Goal: Task Accomplishment & Management: Use online tool/utility

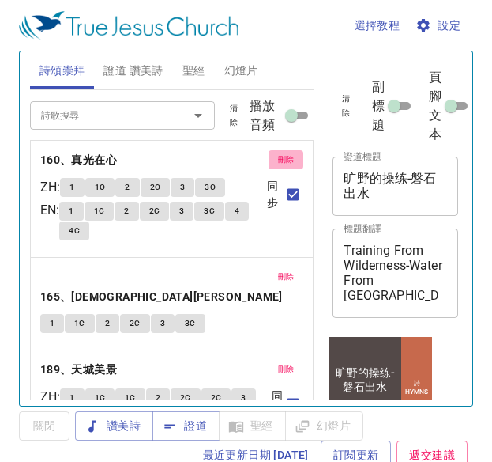
click at [269, 160] on button "刪除" at bounding box center [287, 159] width 36 height 19
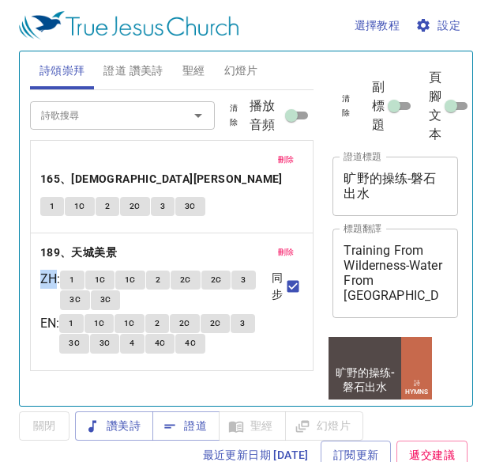
click at [262, 160] on p "165、耶穌懷抱我" at bounding box center [172, 169] width 264 height 39
click at [279, 160] on span "刪除" at bounding box center [286, 160] width 17 height 14
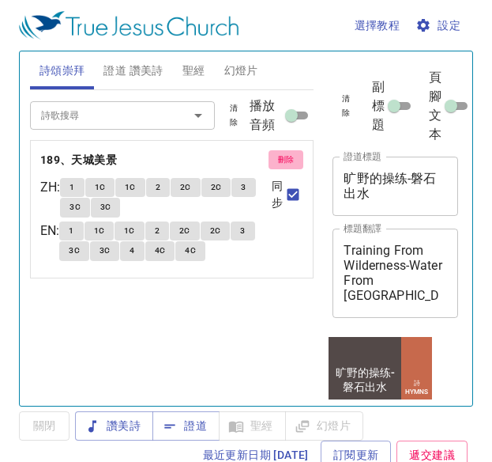
click at [288, 158] on span "刪除" at bounding box center [286, 160] width 17 height 14
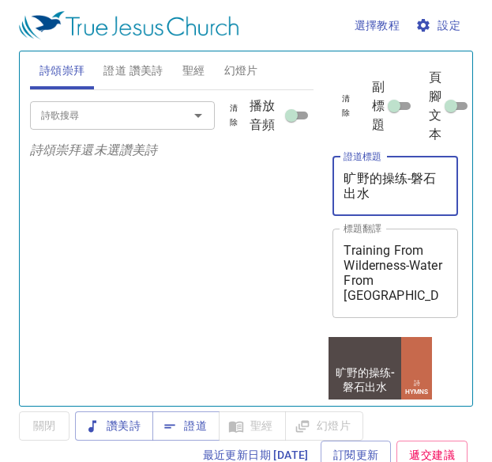
click at [392, 191] on textarea "旷野的操练-磐石出水" at bounding box center [396, 186] width 104 height 30
type textarea "旷"
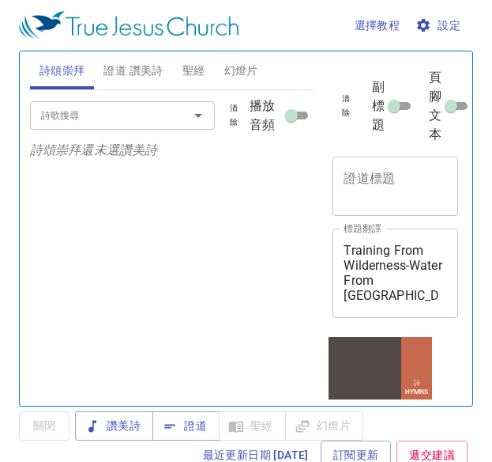
click at [382, 304] on div "Training From Wilderness-Water From The Rock x 標題翻譯" at bounding box center [396, 272] width 126 height 89
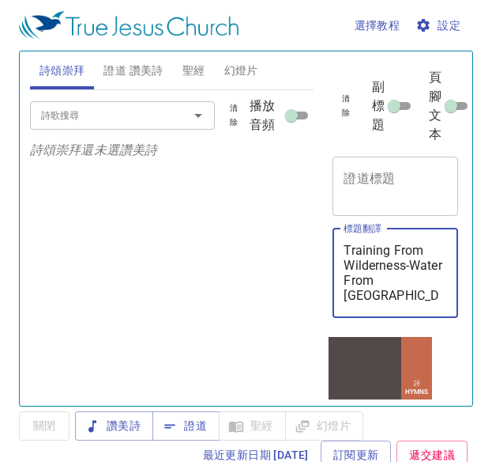
click at [382, 299] on textarea "Training From Wilderness-Water From The Rock" at bounding box center [396, 273] width 104 height 60
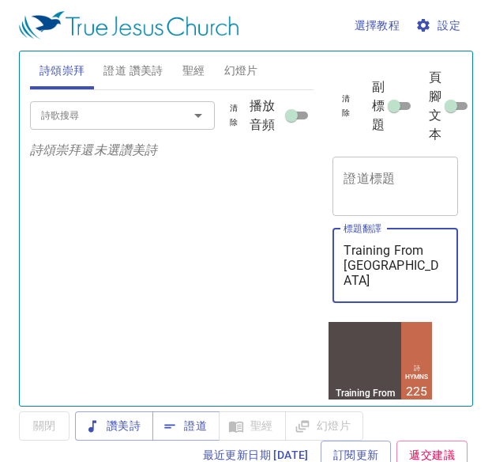
type textarea "Training From Wildern"
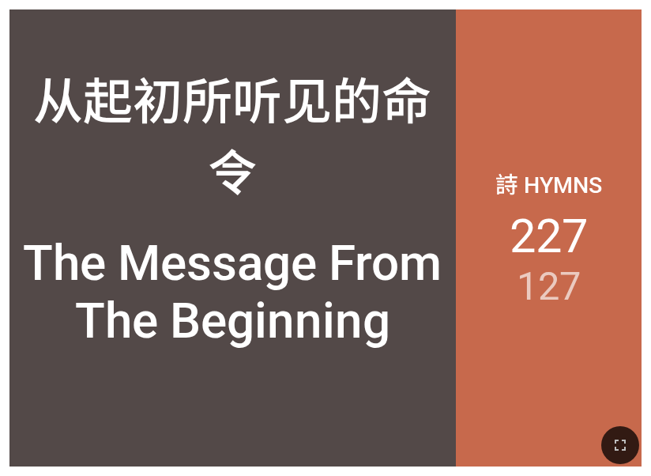
click at [499, 111] on div "詩 Hymns 227 127" at bounding box center [549, 237] width 186 height 457
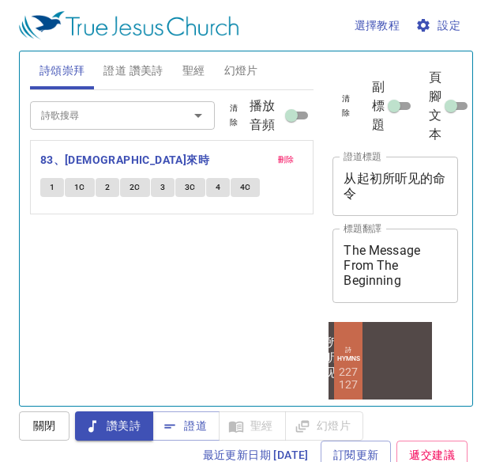
click at [113, 292] on div "詩歌搜尋 詩歌搜尋 清除 播放音頻 刪除 83、耶穌來時 1 1C 2 2C 3 3C 4 4C" at bounding box center [172, 241] width 285 height 302
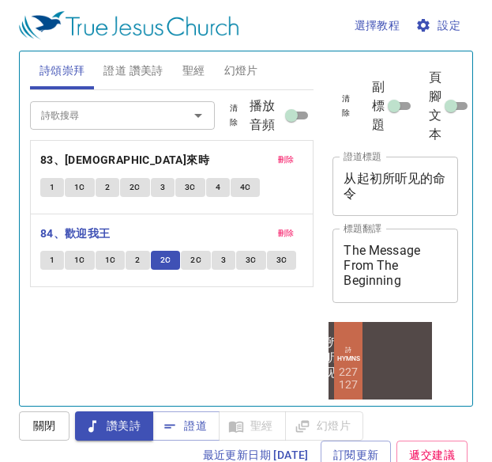
click at [186, 265] on button "2C" at bounding box center [196, 260] width 30 height 19
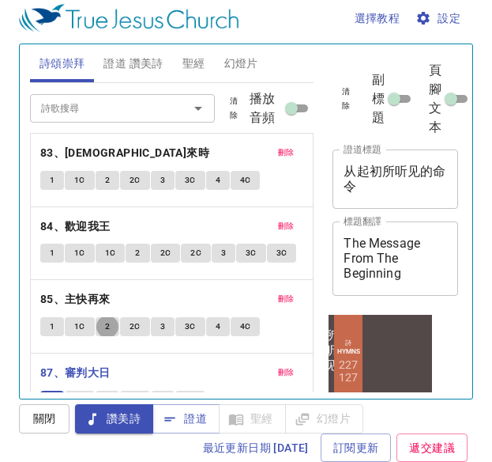
scroll to position [148, 0]
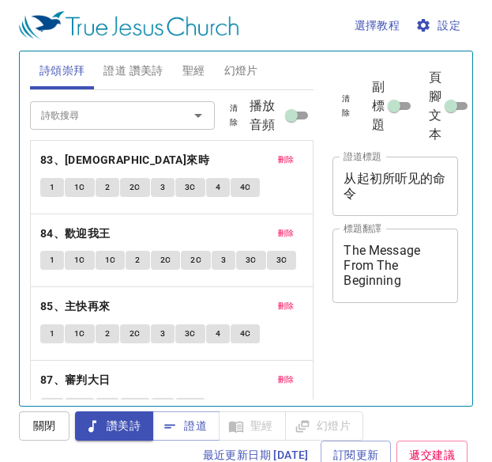
scroll to position [7, 0]
